Goal: Task Accomplishment & Management: Complete application form

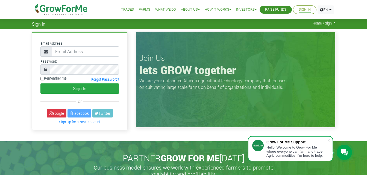
type input "[EMAIL_ADDRESS][DOMAIN_NAME]"
click at [40, 84] on button "Sign In" at bounding box center [79, 89] width 79 height 10
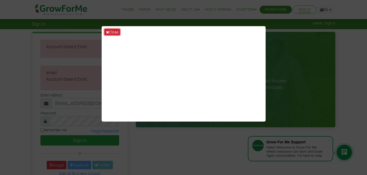
click at [116, 31] on button "Close" at bounding box center [112, 32] width 16 height 6
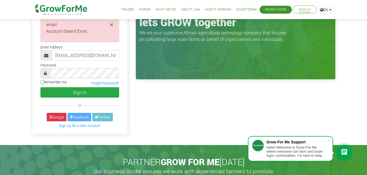
scroll to position [42, 0]
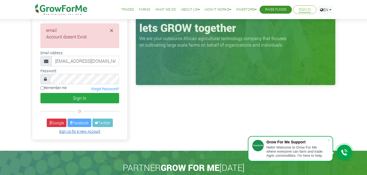
click at [94, 132] on link "Sign Up for a New Account" at bounding box center [79, 132] width 41 height 4
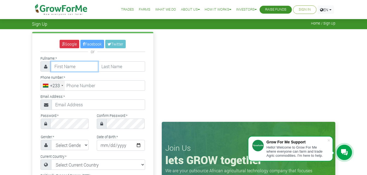
click at [74, 69] on input "text" at bounding box center [74, 66] width 47 height 10
type input "Michael"
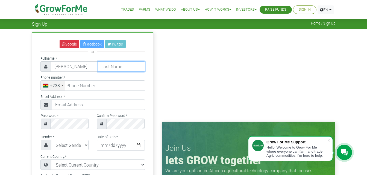
click at [122, 65] on input "text" at bounding box center [121, 66] width 47 height 10
type input "Naah"
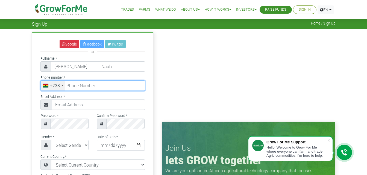
click at [122, 87] on input "tel" at bounding box center [92, 86] width 105 height 10
type input "54 374 3828"
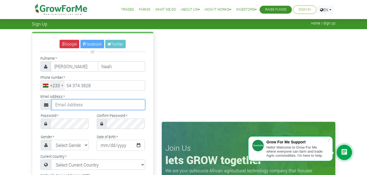
click at [93, 109] on input "text" at bounding box center [98, 105] width 93 height 10
type input "Kitobills54@gmail.com"
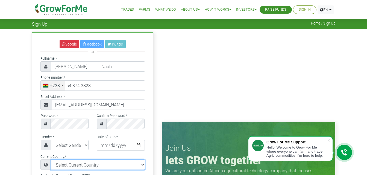
select select "Ghana"
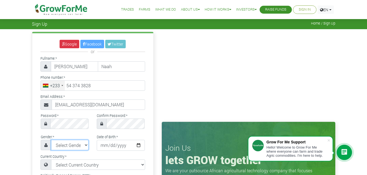
click at [84, 145] on select "Select Gender Female Male" at bounding box center [70, 145] width 38 height 10
select select "Male"
click at [51, 140] on select "Select Gender Female Male" at bounding box center [70, 145] width 38 height 10
click at [122, 145] on input "date" at bounding box center [121, 145] width 48 height 11
click at [106, 147] on input "date" at bounding box center [121, 145] width 48 height 11
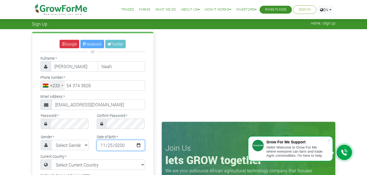
type input "2005-11-25"
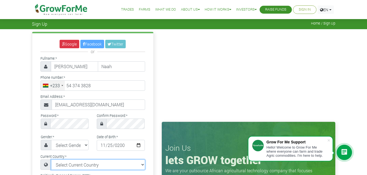
drag, startPoint x: 134, startPoint y: 164, endPoint x: 141, endPoint y: 92, distance: 72.8
click at [141, 92] on div "Google Facebook Twitter or Fullname: * Michael Naah * +233 +1" at bounding box center [92, 161] width 121 height 256
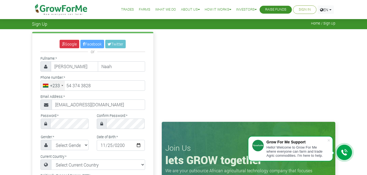
click at [156, 61] on div "Google Facebook Twitter or Fullname: * Michael Naah * +233 *" at bounding box center [93, 162] width 130 height 261
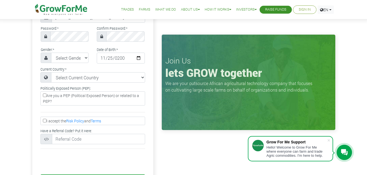
scroll to position [98, 0]
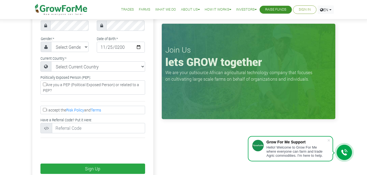
click at [45, 109] on input "I accept the Risk Policy and Terms" at bounding box center [45, 110] width 4 height 4
checkbox input "true"
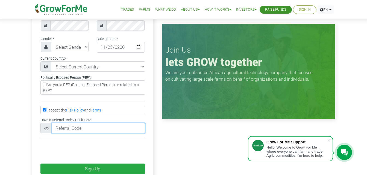
click at [75, 130] on input "text" at bounding box center [98, 128] width 93 height 10
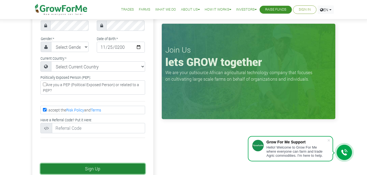
click at [78, 167] on button "Sign Up" at bounding box center [92, 169] width 105 height 10
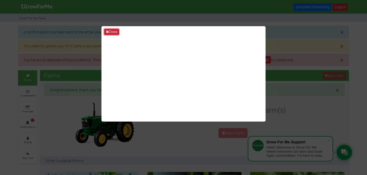
click at [113, 31] on button "Close" at bounding box center [111, 32] width 15 height 6
